Goal: Task Accomplishment & Management: Manage account settings

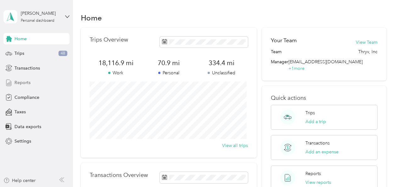
click at [21, 83] on span "Reports" at bounding box center [22, 82] width 16 height 7
